Goal: Transaction & Acquisition: Purchase product/service

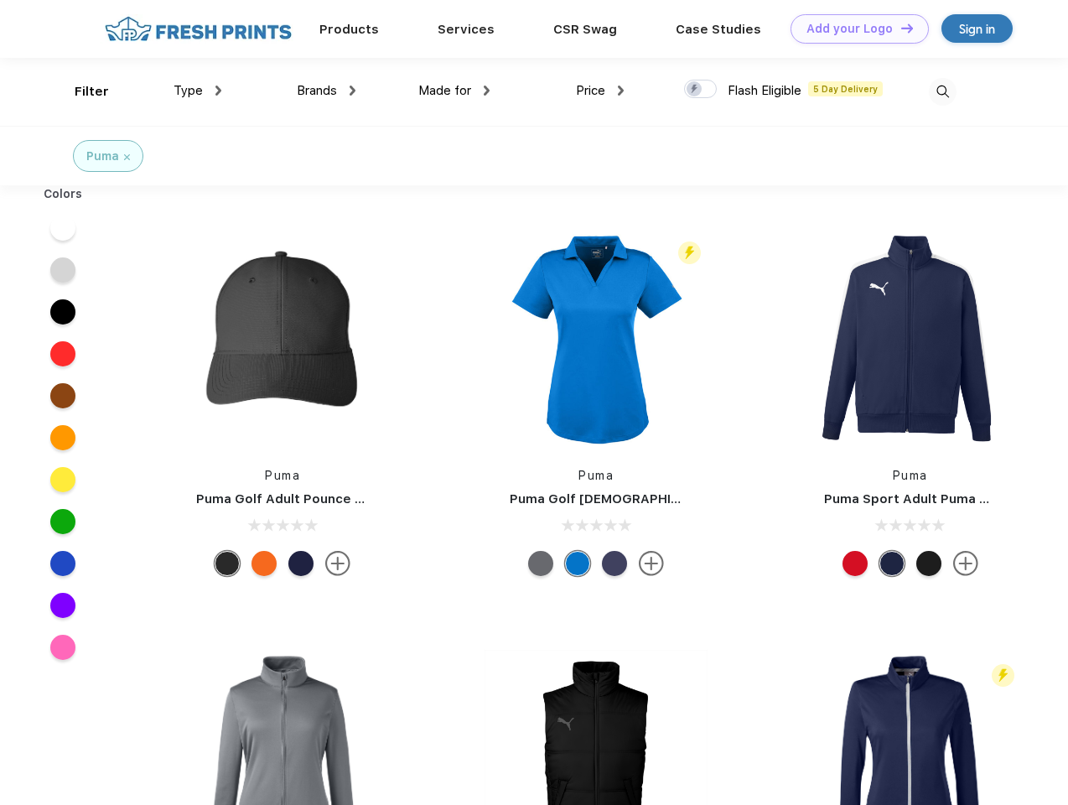
click at [853, 28] on link "Add your Logo Design Tool" at bounding box center [859, 28] width 138 height 29
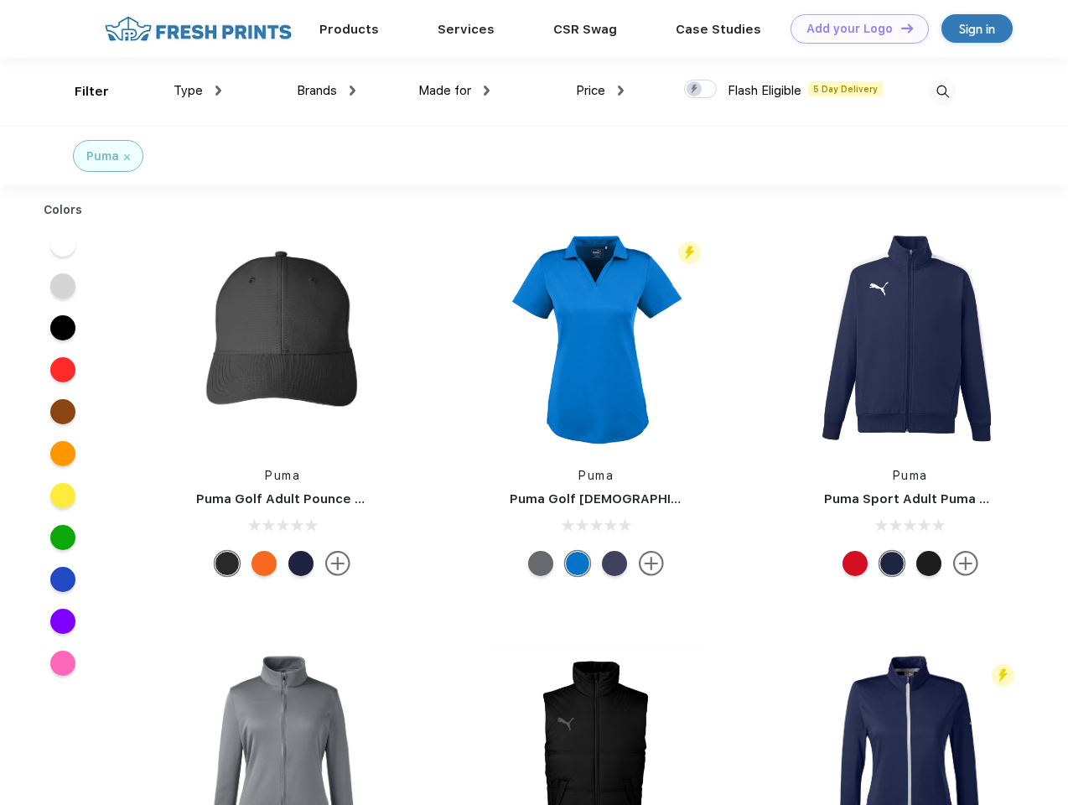
click at [0, 0] on div "Design Tool" at bounding box center [0, 0] width 0 height 0
click at [899, 28] on link "Add your Logo Design Tool" at bounding box center [859, 28] width 138 height 29
click at [80, 91] on div "Filter" at bounding box center [92, 91] width 34 height 19
click at [198, 91] on span "Type" at bounding box center [187, 90] width 29 height 15
click at [326, 91] on span "Brands" at bounding box center [317, 90] width 40 height 15
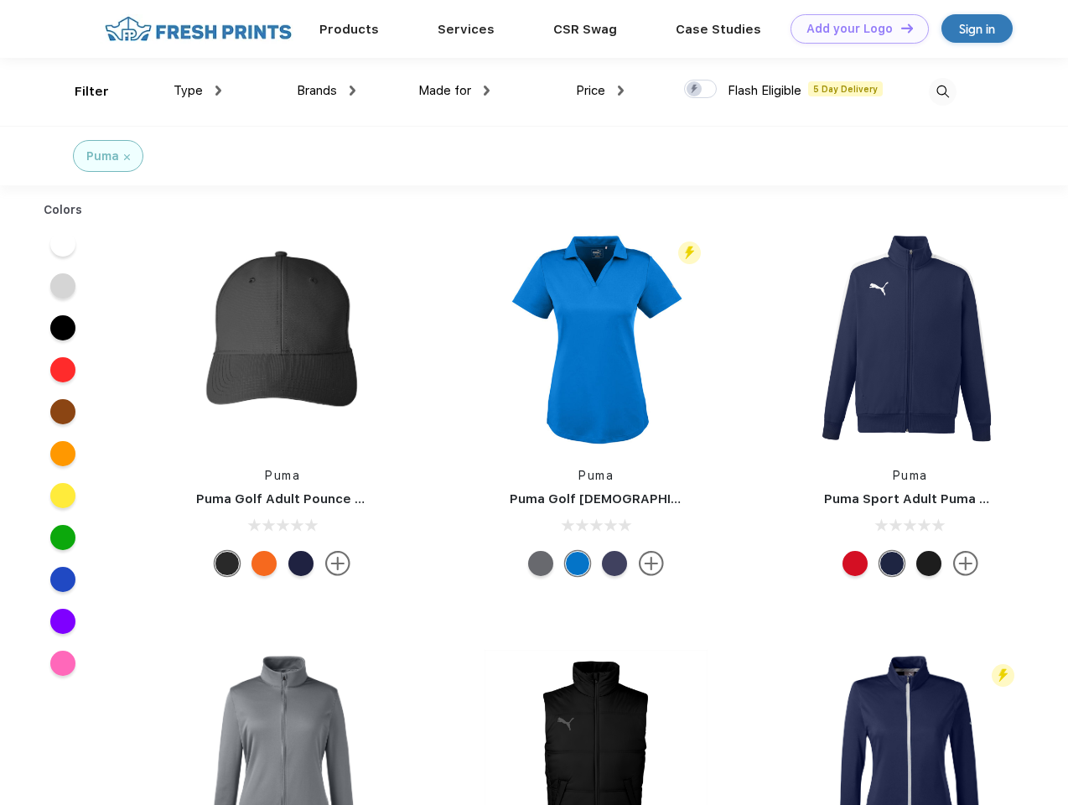
click at [454, 91] on span "Made for" at bounding box center [444, 90] width 53 height 15
click at [600, 91] on span "Price" at bounding box center [590, 90] width 29 height 15
click at [701, 90] on div at bounding box center [700, 89] width 33 height 18
click at [695, 90] on input "checkbox" at bounding box center [689, 84] width 11 height 11
click at [942, 91] on img at bounding box center [943, 92] width 28 height 28
